Goal: Task Accomplishment & Management: Use online tool/utility

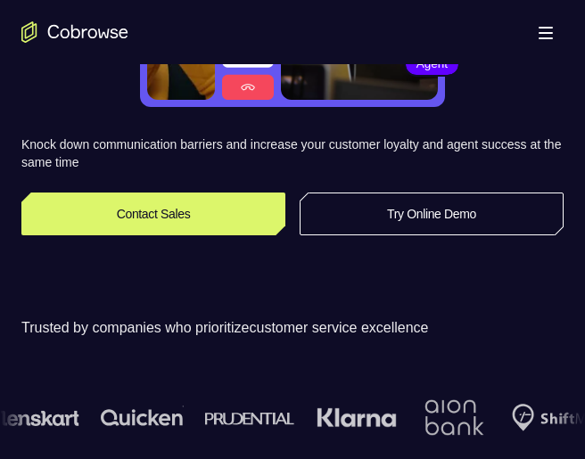
scroll to position [268, 0]
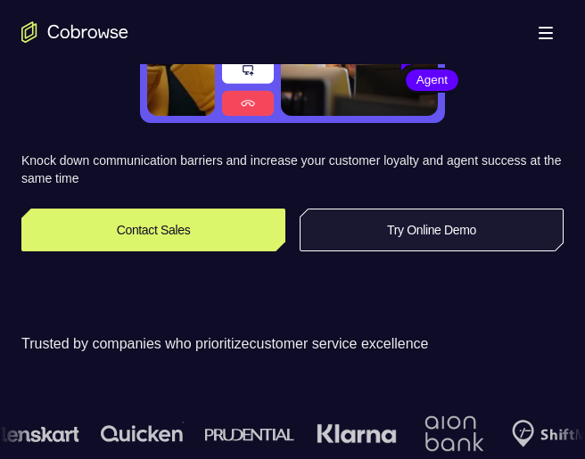
click at [438, 225] on link "Try Online Demo" at bounding box center [432, 230] width 264 height 43
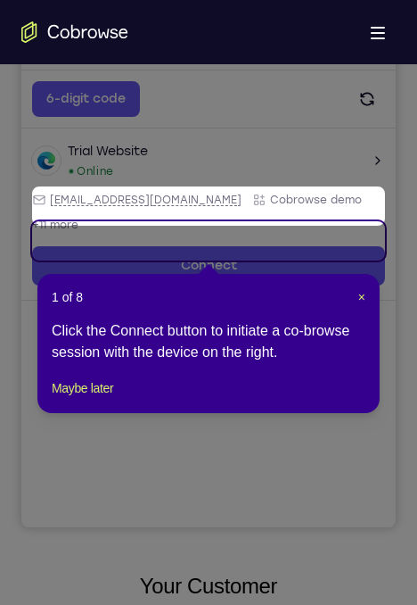
scroll to position [219, 0]
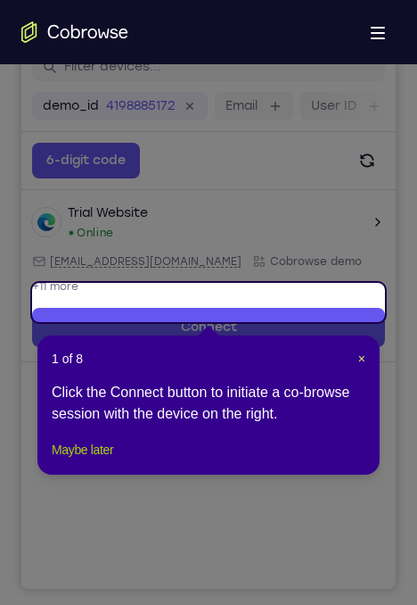
click at [106, 458] on button "Maybe later" at bounding box center [83, 449] width 62 height 21
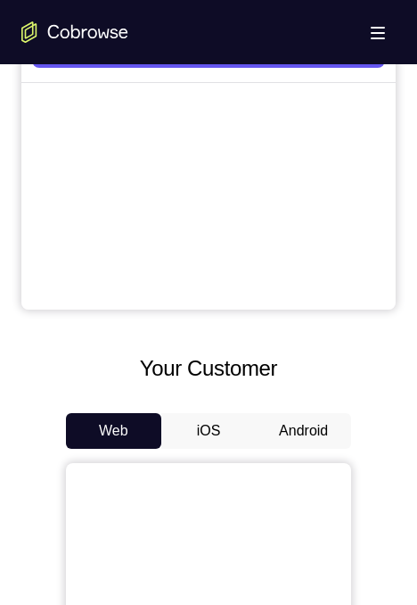
scroll to position [755, 0]
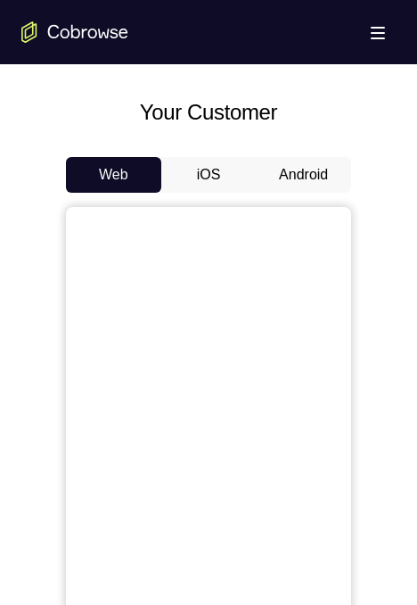
click at [316, 181] on button "Android" at bounding box center [303, 175] width 95 height 36
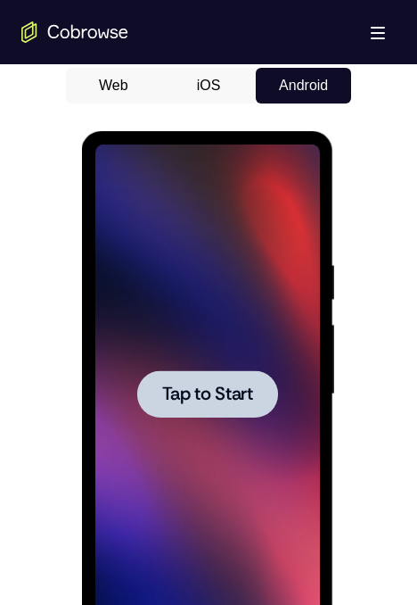
scroll to position [0, 0]
click at [146, 400] on div at bounding box center [206, 393] width 141 height 47
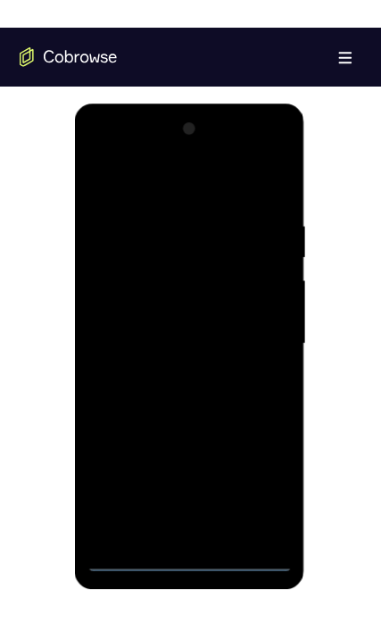
scroll to position [844, 0]
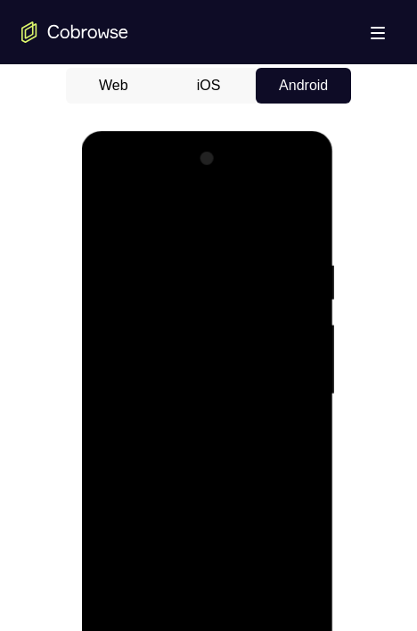
click at [202, 458] on div at bounding box center [207, 393] width 225 height 499
click at [275, 458] on div at bounding box center [207, 393] width 225 height 499
click at [203, 218] on div at bounding box center [207, 393] width 225 height 499
click at [278, 386] on div at bounding box center [207, 393] width 225 height 499
click at [186, 425] on div at bounding box center [207, 393] width 225 height 499
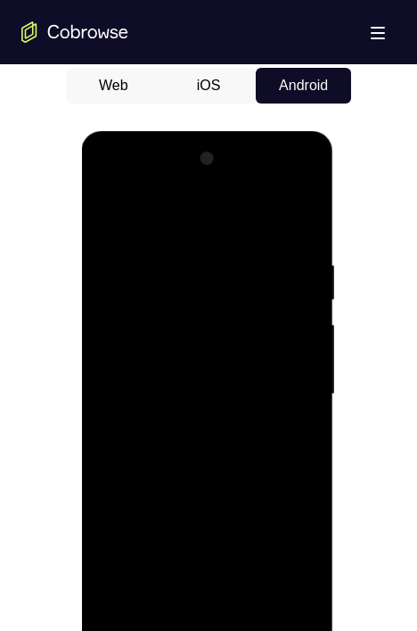
click at [200, 374] on div at bounding box center [207, 393] width 225 height 499
click at [170, 366] on div at bounding box center [207, 393] width 225 height 499
click at [189, 393] on div at bounding box center [207, 393] width 225 height 499
click at [229, 452] on div at bounding box center [207, 393] width 225 height 499
click at [254, 447] on div at bounding box center [207, 393] width 225 height 499
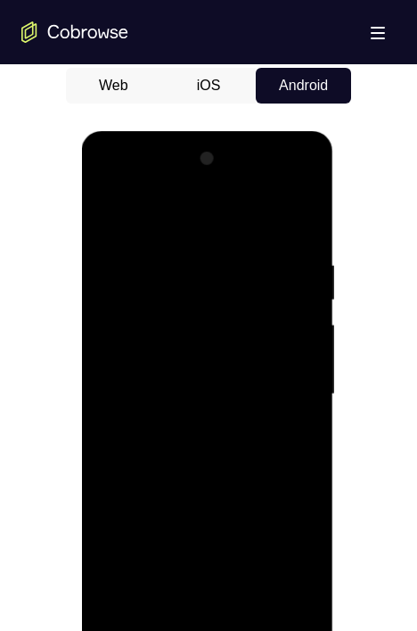
click at [228, 447] on div at bounding box center [207, 393] width 225 height 499
click at [215, 458] on div at bounding box center [207, 393] width 225 height 499
click at [184, 309] on div at bounding box center [207, 393] width 225 height 499
click at [213, 347] on div at bounding box center [207, 393] width 225 height 499
click at [249, 220] on div at bounding box center [207, 393] width 225 height 499
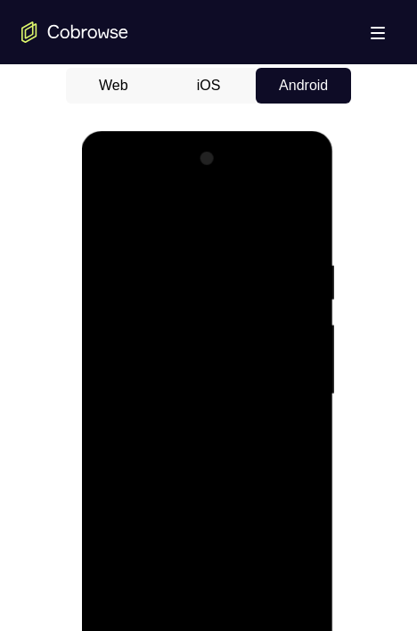
click at [209, 249] on div at bounding box center [207, 393] width 225 height 499
click at [199, 458] on div at bounding box center [207, 393] width 225 height 499
click at [215, 402] on div at bounding box center [207, 393] width 225 height 499
click at [210, 365] on div at bounding box center [207, 393] width 225 height 499
click at [240, 458] on div at bounding box center [207, 393] width 225 height 499
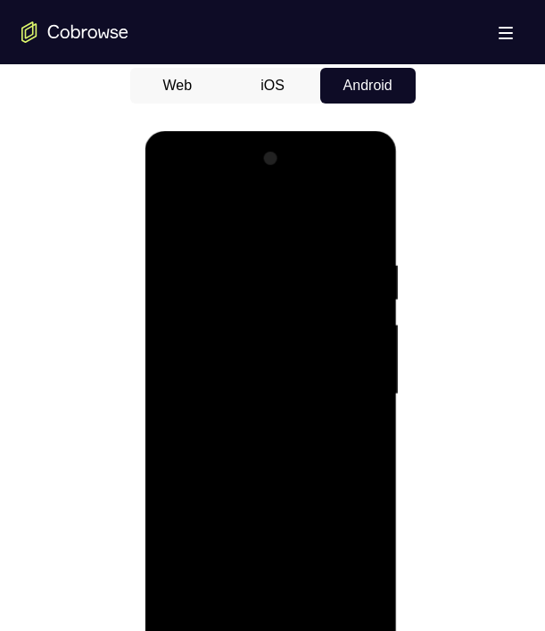
click at [296, 378] on div at bounding box center [271, 393] width 225 height 499
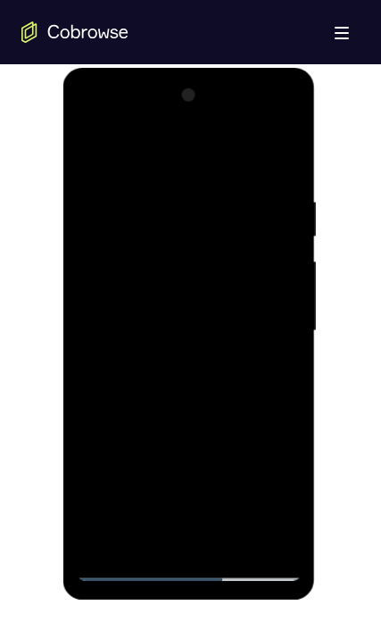
scroll to position [933, 0]
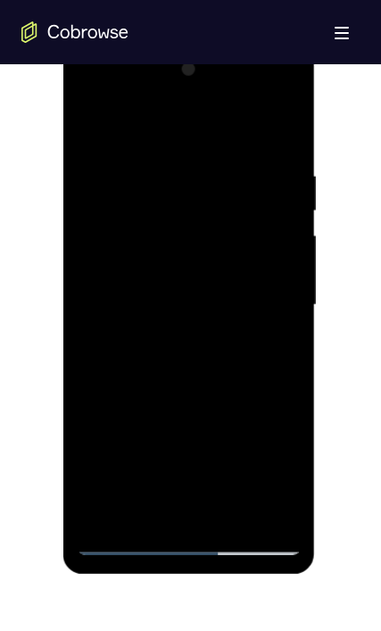
click at [217, 381] on div at bounding box center [189, 304] width 225 height 499
click at [290, 458] on div at bounding box center [189, 304] width 225 height 499
click at [290, 123] on div at bounding box center [189, 304] width 225 height 499
click at [228, 159] on div at bounding box center [189, 304] width 225 height 499
click at [107, 458] on div at bounding box center [189, 304] width 225 height 499
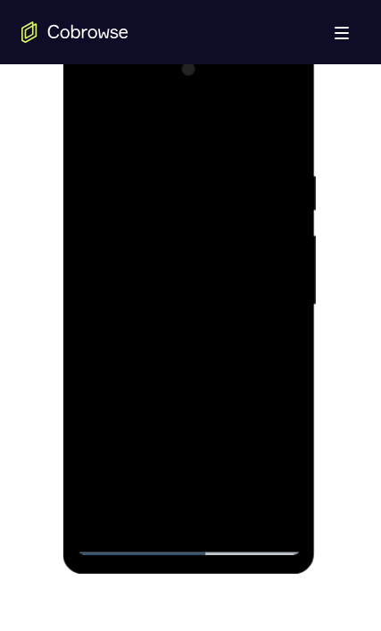
click at [166, 164] on div at bounding box center [189, 304] width 225 height 499
click at [279, 437] on div at bounding box center [189, 304] width 225 height 499
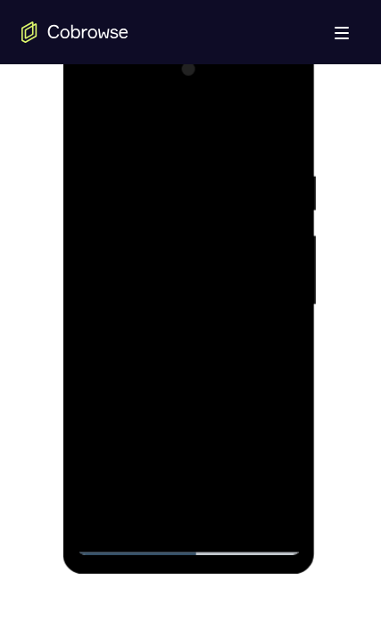
click at [279, 437] on div at bounding box center [189, 304] width 225 height 499
click at [281, 422] on div at bounding box center [189, 304] width 225 height 499
click at [279, 432] on div at bounding box center [189, 304] width 225 height 499
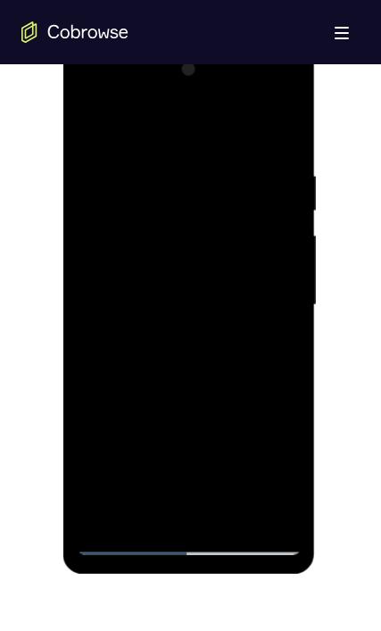
click at [279, 432] on div at bounding box center [189, 304] width 225 height 499
click at [265, 435] on div at bounding box center [189, 304] width 225 height 499
click at [281, 131] on div at bounding box center [189, 304] width 225 height 499
drag, startPoint x: 196, startPoint y: 396, endPoint x: 209, endPoint y: 187, distance: 209.1
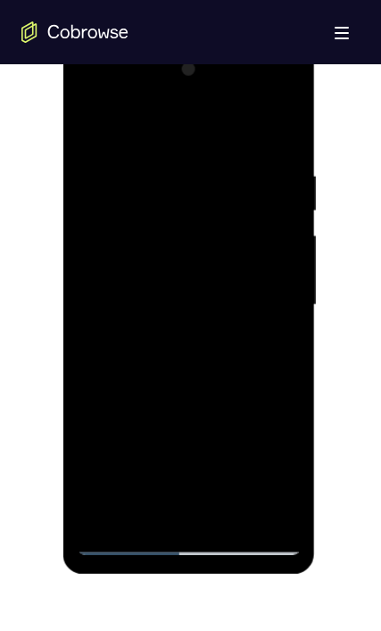
click at [209, 190] on div at bounding box center [189, 304] width 225 height 499
drag, startPoint x: 230, startPoint y: 280, endPoint x: 239, endPoint y: 200, distance: 80.8
click at [239, 203] on div at bounding box center [189, 304] width 225 height 499
click at [286, 283] on div at bounding box center [189, 304] width 225 height 499
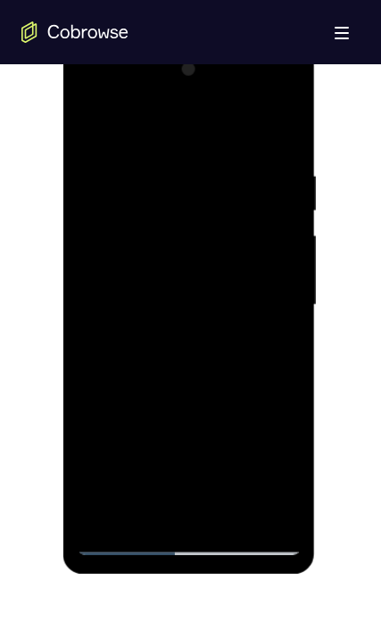
click at [286, 283] on div at bounding box center [189, 304] width 225 height 499
click at [90, 406] on div at bounding box center [189, 304] width 225 height 499
drag, startPoint x: 209, startPoint y: 455, endPoint x: 222, endPoint y: 207, distance: 248.3
click at [222, 207] on div at bounding box center [189, 304] width 225 height 499
drag, startPoint x: 243, startPoint y: 349, endPoint x: 226, endPoint y: 235, distance: 115.4
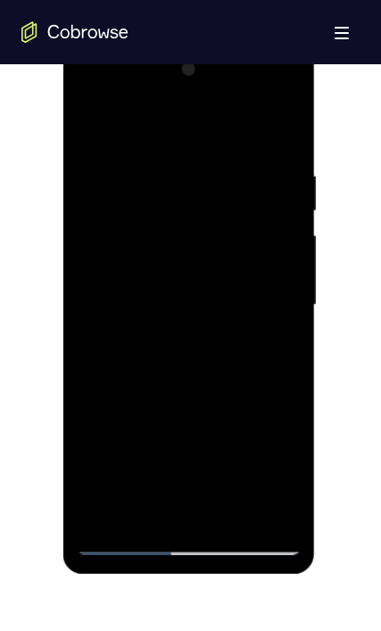
click at [226, 235] on div at bounding box center [189, 304] width 225 height 499
click at [291, 285] on div at bounding box center [189, 304] width 225 height 499
click at [287, 285] on div at bounding box center [189, 304] width 225 height 499
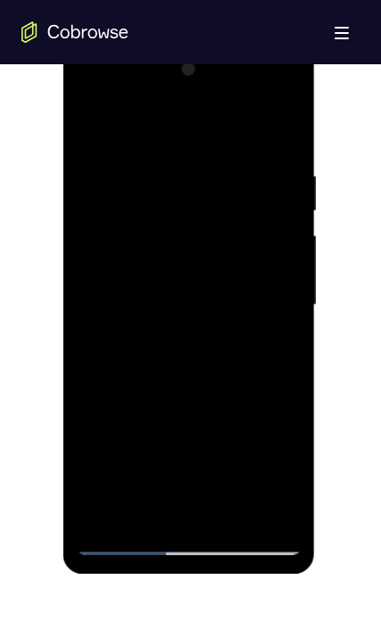
click at [287, 285] on div at bounding box center [189, 304] width 225 height 499
click at [288, 285] on div at bounding box center [189, 304] width 225 height 499
drag, startPoint x: 222, startPoint y: 457, endPoint x: 205, endPoint y: 194, distance: 263.7
click at [205, 199] on div at bounding box center [189, 304] width 225 height 499
drag, startPoint x: 207, startPoint y: 367, endPoint x: 190, endPoint y: 232, distance: 136.6
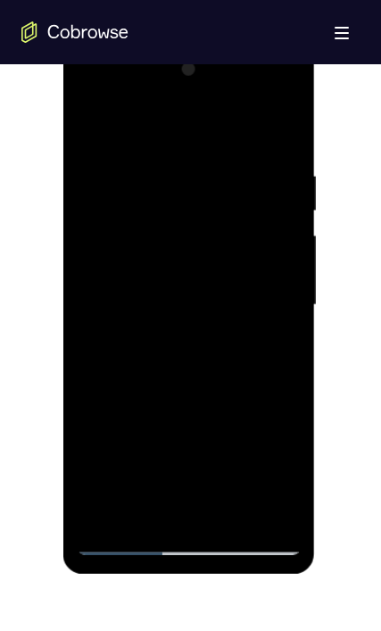
click at [204, 178] on div at bounding box center [189, 304] width 225 height 499
drag, startPoint x: 154, startPoint y: 458, endPoint x: 189, endPoint y: 218, distance: 242.4
click at [182, 210] on div at bounding box center [189, 304] width 225 height 499
click at [290, 326] on div at bounding box center [189, 304] width 225 height 499
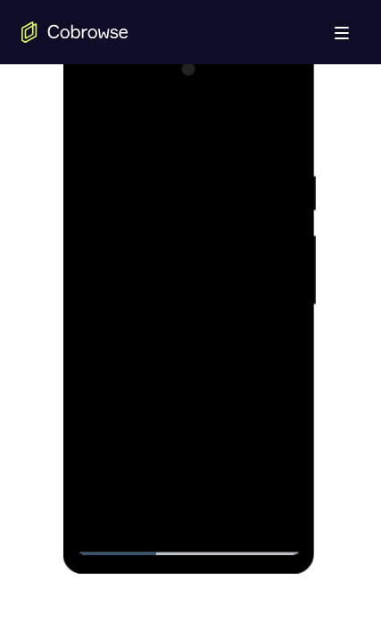
click at [290, 326] on div at bounding box center [189, 304] width 225 height 499
click at [286, 458] on div at bounding box center [189, 304] width 225 height 499
click at [94, 325] on div at bounding box center [189, 304] width 225 height 499
click at [90, 458] on div at bounding box center [189, 304] width 225 height 499
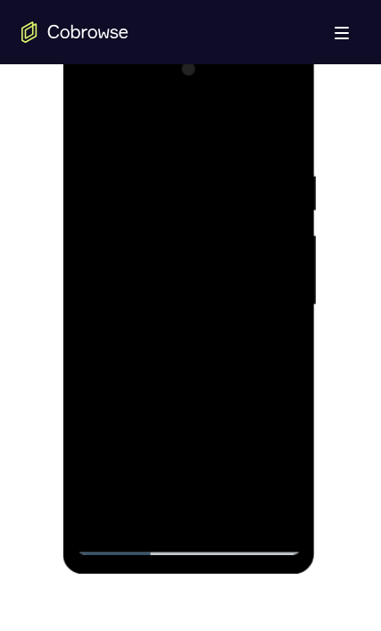
drag, startPoint x: 226, startPoint y: 489, endPoint x: 228, endPoint y: 229, distance: 259.6
click at [228, 229] on div at bounding box center [189, 304] width 225 height 499
drag, startPoint x: 185, startPoint y: 376, endPoint x: 191, endPoint y: 227, distance: 149.1
click at [191, 227] on div at bounding box center [189, 304] width 225 height 499
drag, startPoint x: 235, startPoint y: 444, endPoint x: 234, endPoint y: 183, distance: 261.3
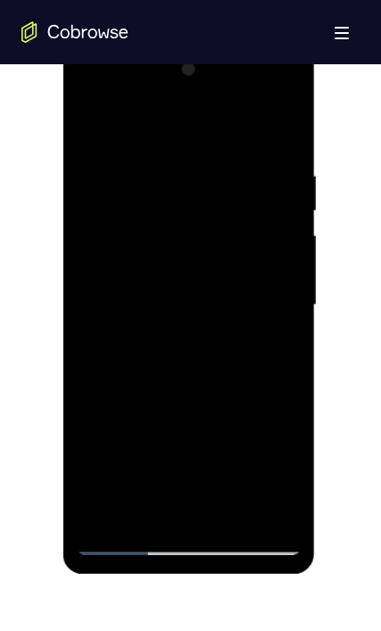
click at [234, 183] on div at bounding box center [189, 304] width 225 height 499
drag, startPoint x: 213, startPoint y: 429, endPoint x: 176, endPoint y: 186, distance: 246.4
click at [176, 194] on div at bounding box center [189, 304] width 225 height 499
drag, startPoint x: 195, startPoint y: 445, endPoint x: 188, endPoint y: 166, distance: 279.3
click at [188, 166] on div at bounding box center [189, 304] width 225 height 499
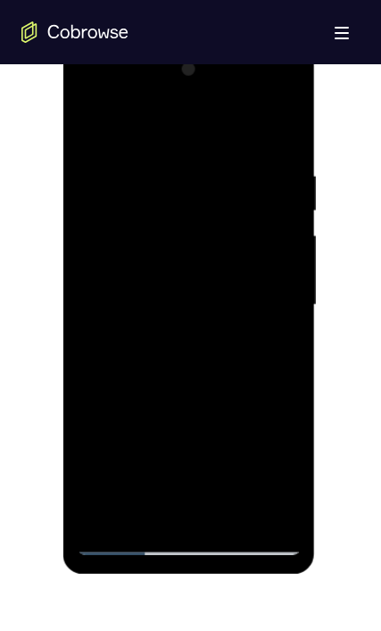
click at [141, 458] on div at bounding box center [189, 304] width 225 height 499
click at [146, 458] on div at bounding box center [189, 304] width 225 height 499
drag, startPoint x: 246, startPoint y: 217, endPoint x: 236, endPoint y: 379, distance: 162.6
click at [235, 378] on div at bounding box center [189, 304] width 225 height 499
drag, startPoint x: 207, startPoint y: 268, endPoint x: 208, endPoint y: 382, distance: 113.3
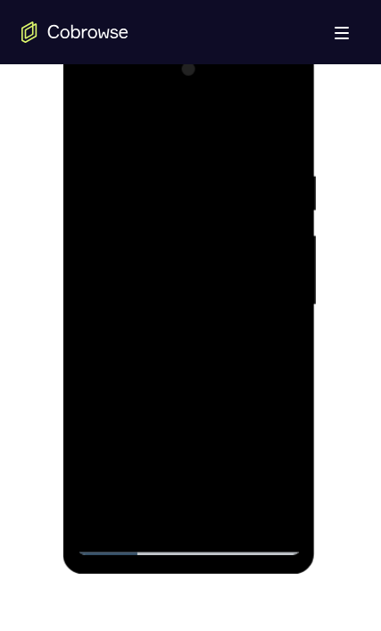
click at [204, 392] on div at bounding box center [189, 304] width 225 height 499
click at [201, 120] on div at bounding box center [189, 304] width 225 height 499
click at [147, 179] on div at bounding box center [189, 304] width 225 height 499
click at [99, 458] on div at bounding box center [189, 304] width 225 height 499
drag, startPoint x: 218, startPoint y: 457, endPoint x: 230, endPoint y: 178, distance: 278.6
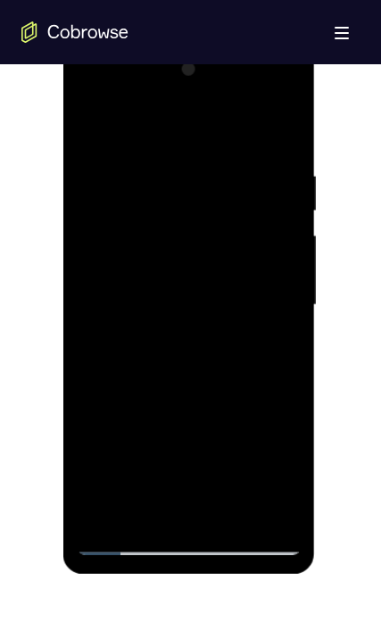
click at [231, 160] on div at bounding box center [189, 304] width 225 height 499
drag, startPoint x: 215, startPoint y: 311, endPoint x: 207, endPoint y: 512, distance: 200.8
click at [200, 458] on div at bounding box center [189, 304] width 225 height 499
drag, startPoint x: 269, startPoint y: 169, endPoint x: 143, endPoint y: 186, distance: 127.8
click at [143, 186] on div at bounding box center [189, 304] width 225 height 499
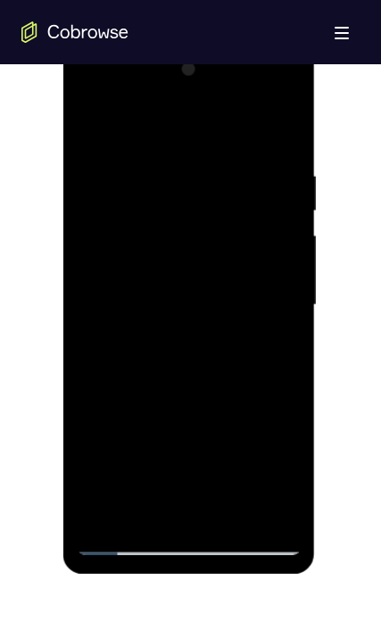
drag, startPoint x: 253, startPoint y: 176, endPoint x: 109, endPoint y: 183, distance: 144.7
click at [109, 183] on div at bounding box center [189, 304] width 225 height 499
drag, startPoint x: 257, startPoint y: 164, endPoint x: 154, endPoint y: 181, distance: 104.0
click at [155, 180] on div at bounding box center [189, 304] width 225 height 499
drag, startPoint x: 238, startPoint y: 177, endPoint x: 46, endPoint y: 176, distance: 191.8
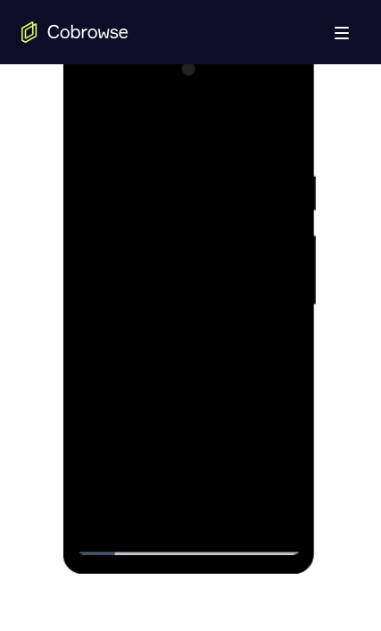
click at [63, 176] on html "Online web based iOS Simulators and Android Emulators. Run iPhone, iPad, Mobile…" at bounding box center [190, 309] width 254 height 535
drag, startPoint x: 211, startPoint y: 168, endPoint x: 63, endPoint y: 169, distance: 148.1
click at [63, 169] on div at bounding box center [189, 308] width 252 height 532
drag, startPoint x: 159, startPoint y: 364, endPoint x: 183, endPoint y: 184, distance: 181.8
click at [181, 192] on div at bounding box center [189, 304] width 225 height 499
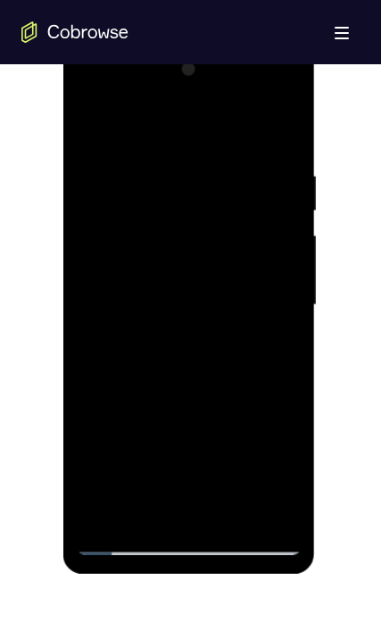
drag, startPoint x: 239, startPoint y: 417, endPoint x: 276, endPoint y: 247, distance: 174.4
click at [273, 256] on div at bounding box center [189, 304] width 225 height 499
drag, startPoint x: 203, startPoint y: 419, endPoint x: 171, endPoint y: 150, distance: 271.3
click at [172, 148] on div at bounding box center [189, 304] width 225 height 499
drag, startPoint x: 215, startPoint y: 407, endPoint x: 206, endPoint y: 153, distance: 254.4
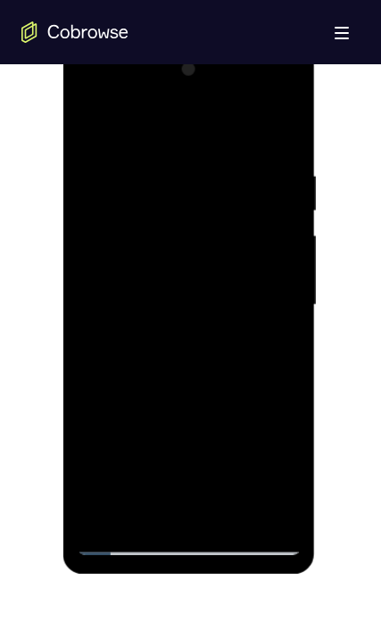
click at [206, 153] on div at bounding box center [189, 304] width 225 height 499
drag, startPoint x: 195, startPoint y: 212, endPoint x: 232, endPoint y: 128, distance: 91.5
click at [203, 78] on div at bounding box center [189, 304] width 225 height 499
click at [290, 270] on div at bounding box center [189, 304] width 225 height 499
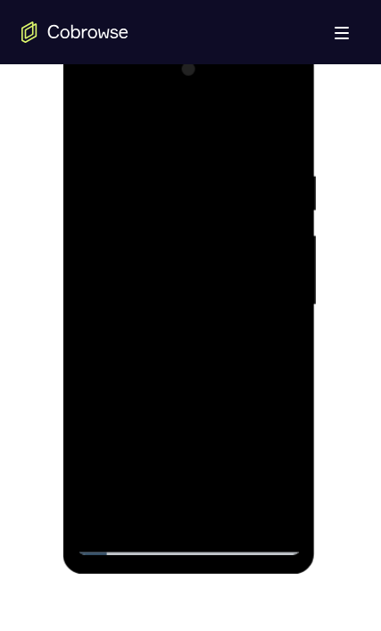
click at [290, 270] on div at bounding box center [189, 304] width 225 height 499
drag, startPoint x: 252, startPoint y: 302, endPoint x: 231, endPoint y: 144, distance: 159.3
click at [232, 145] on div at bounding box center [189, 304] width 225 height 499
drag, startPoint x: 194, startPoint y: 412, endPoint x: 178, endPoint y: 251, distance: 162.2
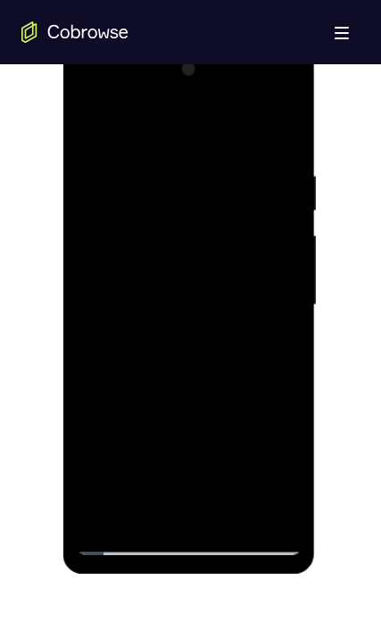
click at [178, 251] on div at bounding box center [189, 304] width 225 height 499
drag, startPoint x: 186, startPoint y: 389, endPoint x: 183, endPoint y: 190, distance: 198.9
click at [186, 181] on div at bounding box center [189, 304] width 225 height 499
drag, startPoint x: 242, startPoint y: 452, endPoint x: 179, endPoint y: 147, distance: 311.4
click at [179, 147] on div at bounding box center [189, 304] width 225 height 499
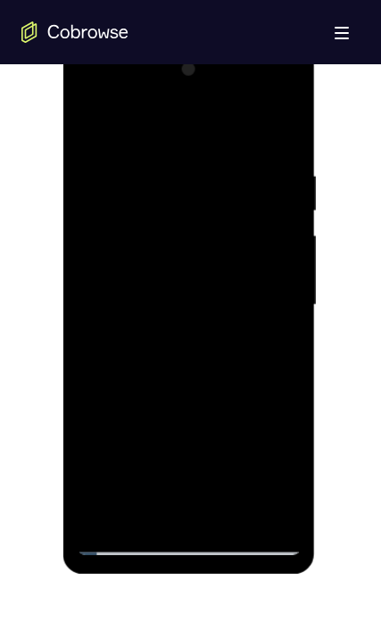
drag, startPoint x: 230, startPoint y: 365, endPoint x: 202, endPoint y: 192, distance: 175.2
click at [202, 193] on div at bounding box center [189, 304] width 225 height 499
click at [292, 314] on div at bounding box center [189, 304] width 225 height 499
drag, startPoint x: 235, startPoint y: 404, endPoint x: 180, endPoint y: 77, distance: 332.0
click at [182, 80] on div at bounding box center [189, 304] width 225 height 499
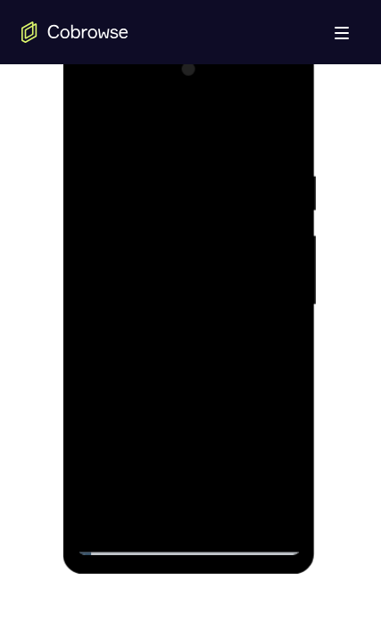
drag, startPoint x: 209, startPoint y: 390, endPoint x: 199, endPoint y: 73, distance: 316.8
click at [198, 78] on div at bounding box center [189, 304] width 225 height 499
drag, startPoint x: 225, startPoint y: 334, endPoint x: 194, endPoint y: 140, distance: 196.0
click at [194, 140] on div at bounding box center [189, 304] width 225 height 499
drag, startPoint x: 204, startPoint y: 364, endPoint x: 185, endPoint y: 128, distance: 237.2
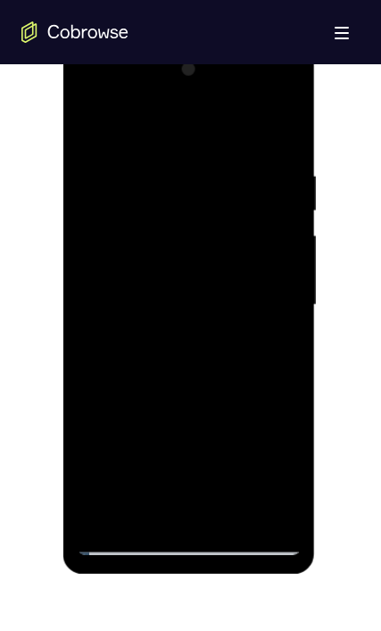
click at [176, 127] on div at bounding box center [189, 304] width 225 height 499
drag, startPoint x: 226, startPoint y: 448, endPoint x: 219, endPoint y: 193, distance: 255.2
click at [221, 194] on div at bounding box center [189, 304] width 225 height 499
drag, startPoint x: 221, startPoint y: 341, endPoint x: 210, endPoint y: 135, distance: 206.3
click at [218, 137] on div at bounding box center [189, 304] width 225 height 499
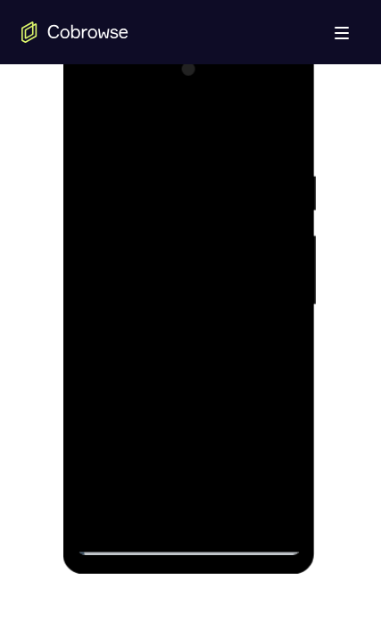
drag, startPoint x: 221, startPoint y: 417, endPoint x: 210, endPoint y: 120, distance: 296.3
click at [211, 133] on div at bounding box center [189, 304] width 225 height 499
drag, startPoint x: 210, startPoint y: 383, endPoint x: 212, endPoint y: 136, distance: 247.1
click at [213, 136] on div at bounding box center [189, 304] width 225 height 499
drag, startPoint x: 212, startPoint y: 435, endPoint x: 208, endPoint y: 116, distance: 319.3
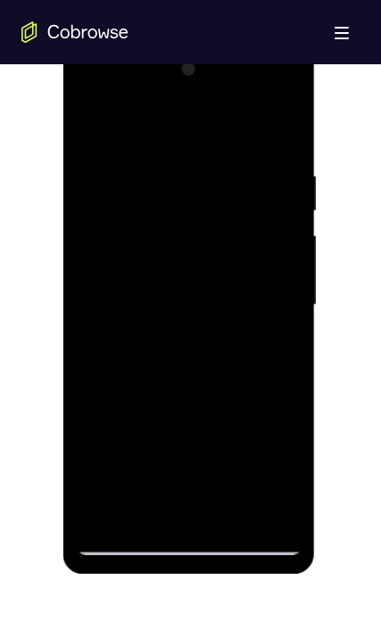
click at [211, 118] on div at bounding box center [189, 304] width 225 height 499
drag, startPoint x: 214, startPoint y: 362, endPoint x: 236, endPoint y: 61, distance: 302.3
click at [236, 61] on div at bounding box center [189, 304] width 225 height 499
drag, startPoint x: 164, startPoint y: 412, endPoint x: 178, endPoint y: 193, distance: 219.9
click at [173, 162] on div at bounding box center [189, 304] width 225 height 499
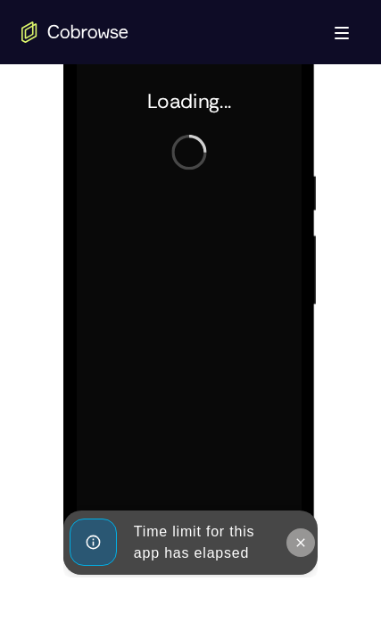
click at [289, 458] on button at bounding box center [300, 542] width 29 height 29
